Goal: Communication & Community: Answer question/provide support

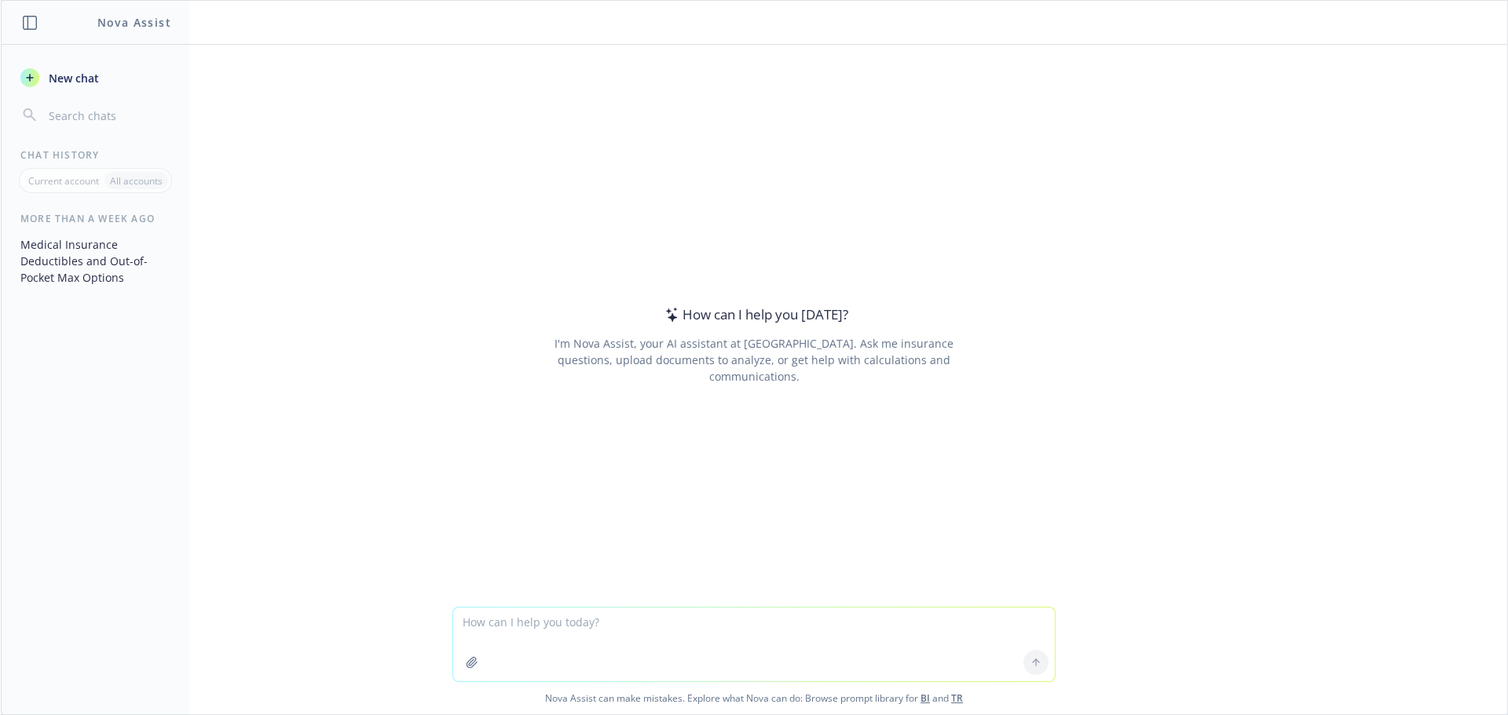
click at [466, 666] on icon "button" at bounding box center [471, 662] width 10 height 10
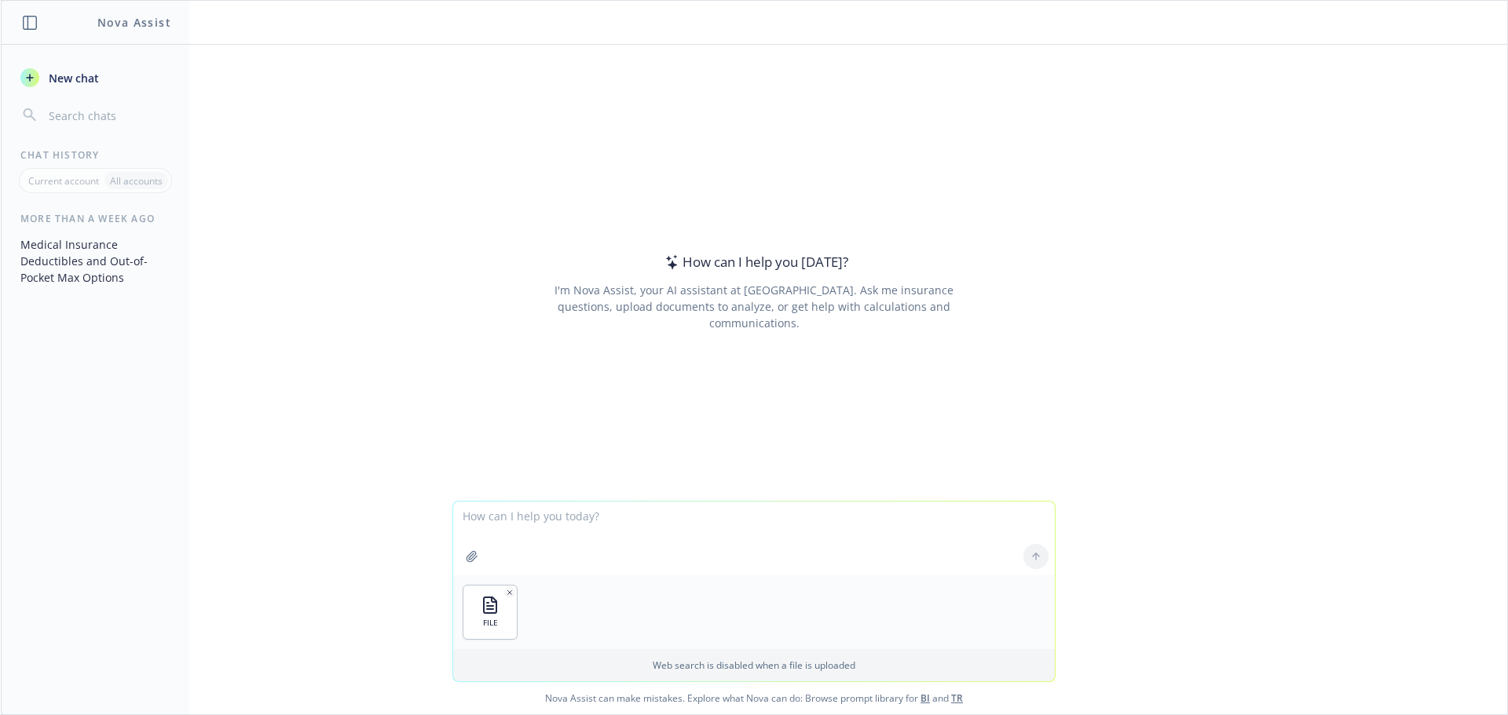
click at [499, 528] on textarea at bounding box center [754, 539] width 602 height 74
click at [477, 525] on textarea at bounding box center [754, 539] width 602 height 74
click at [697, 521] on textarea "can you sort this spreadsheet? first by" at bounding box center [754, 539] width 602 height 74
type textarea "can you sort this spreadsheet? first by producer house and second by group name?"
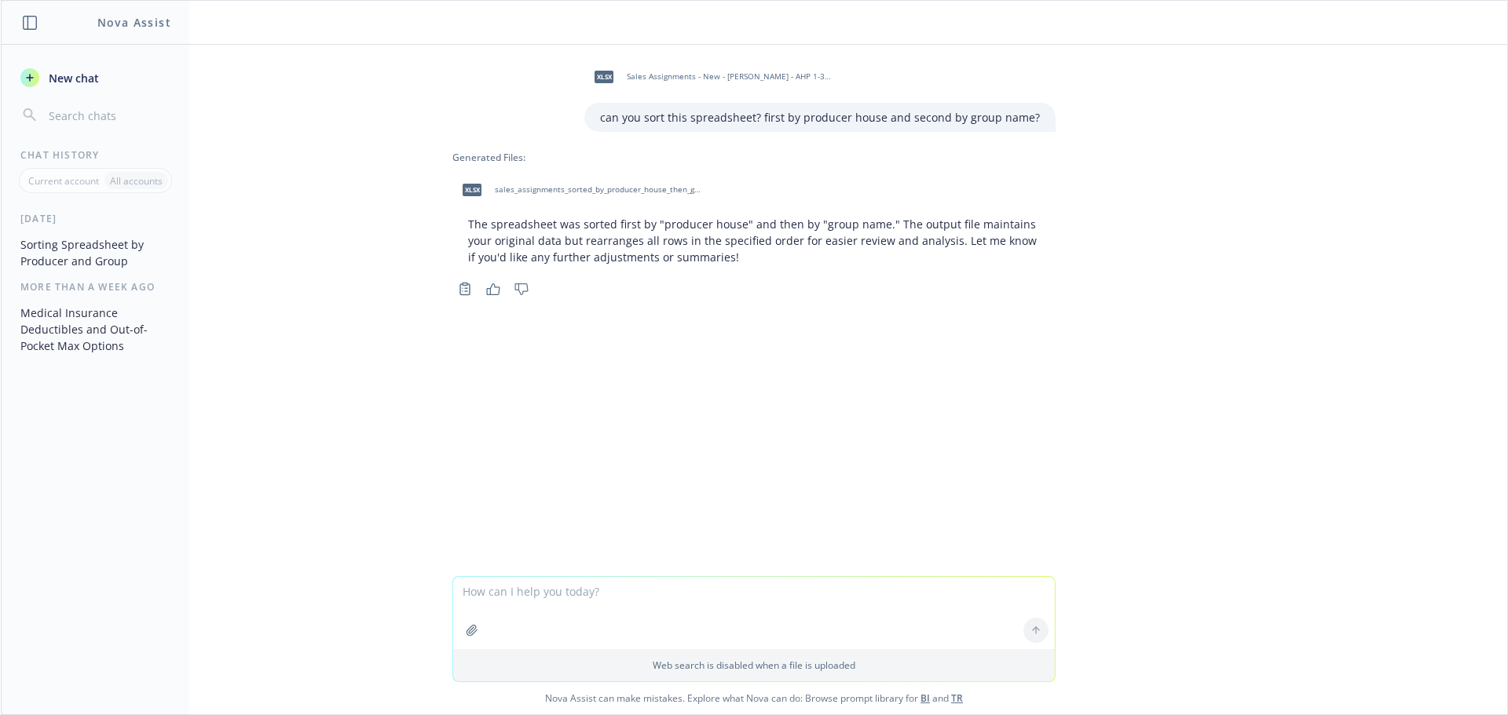
click at [521, 188] on span "sales_assignments_sorted_by_producer_house_then_group_name.xlsx" at bounding box center [598, 190] width 206 height 10
